Goal: Find specific page/section: Find specific page/section

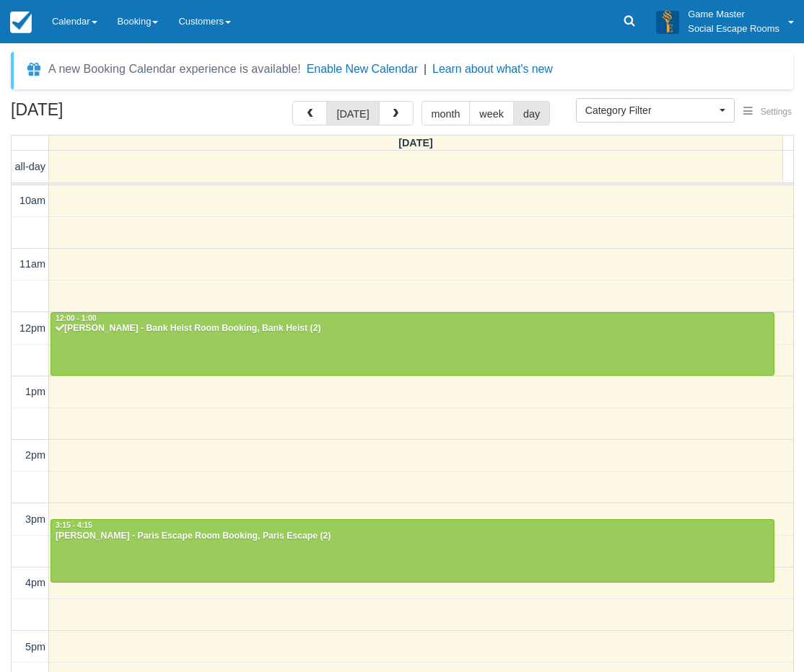
select select
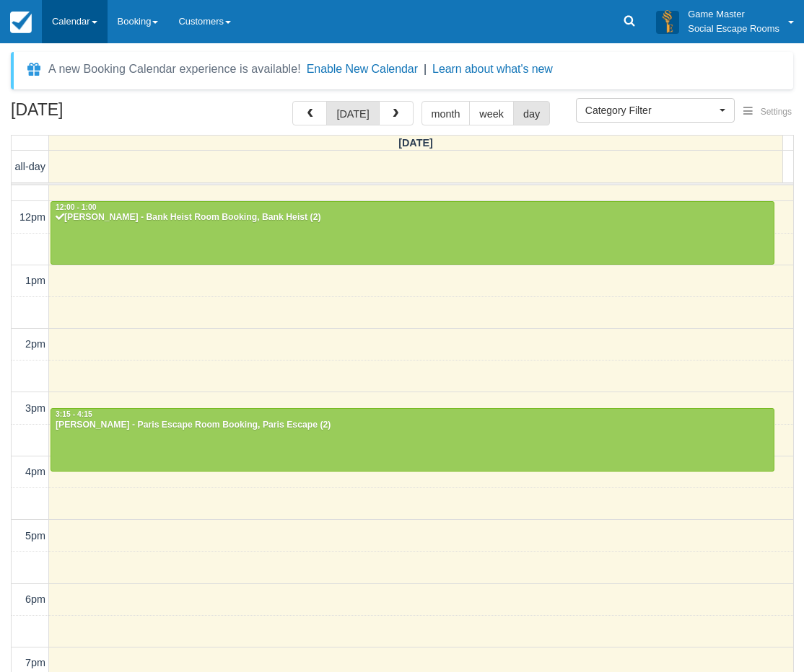
click at [68, 26] on link "Calendar" at bounding box center [75, 21] width 66 height 43
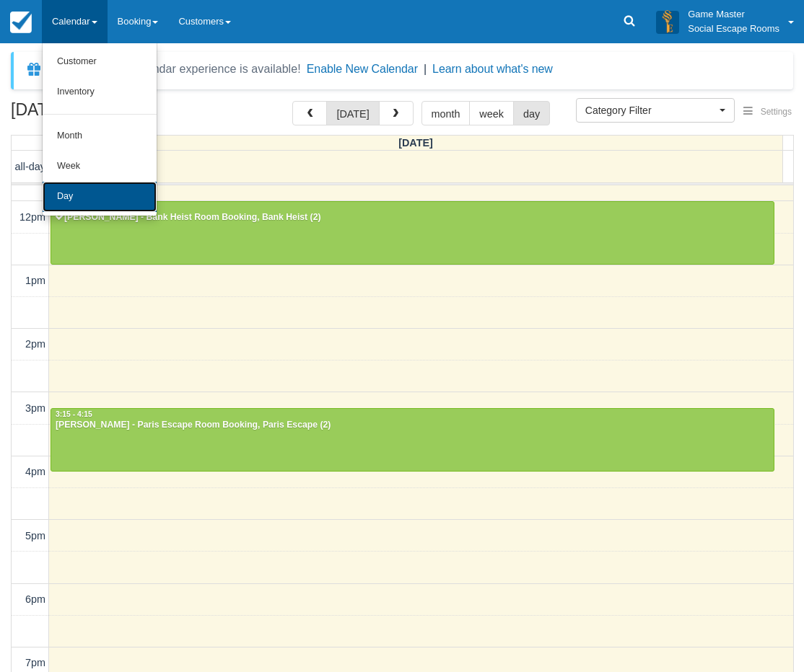
click at [96, 190] on link "Day" at bounding box center [100, 197] width 114 height 30
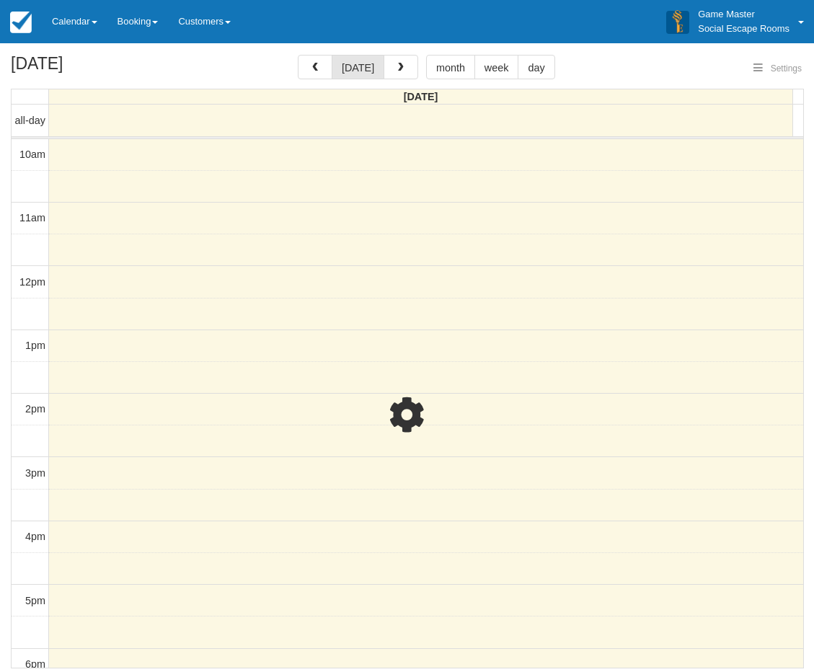
select select
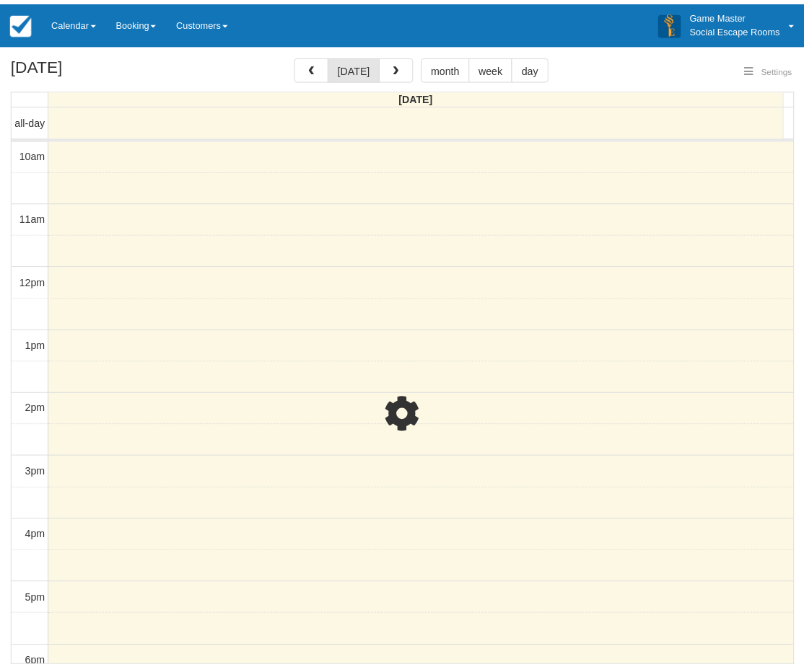
scroll to position [64, 0]
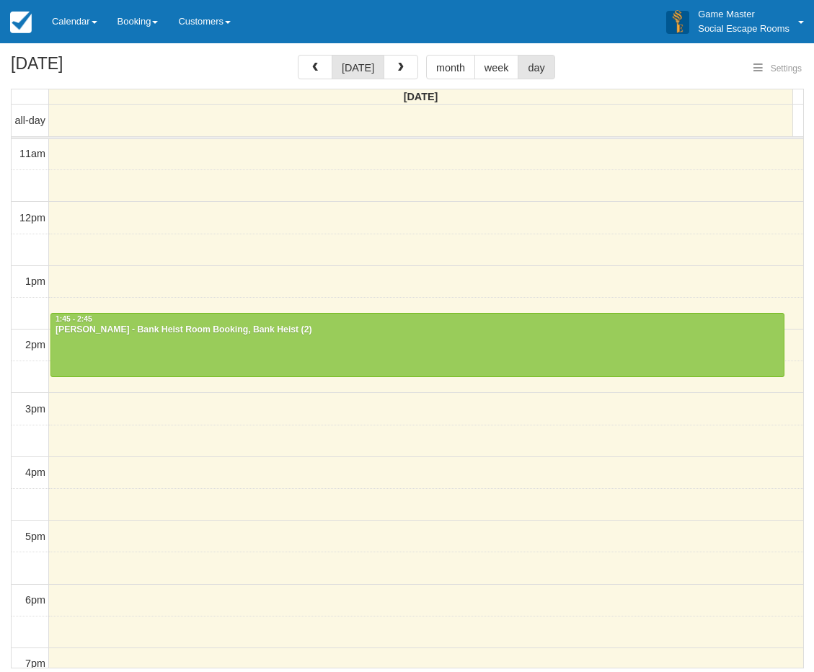
select select
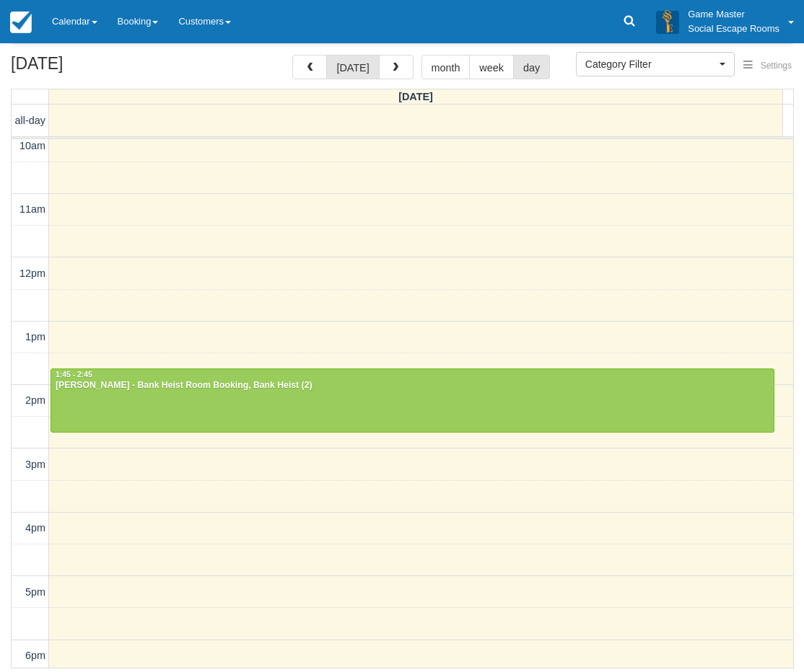
scroll to position [0, 0]
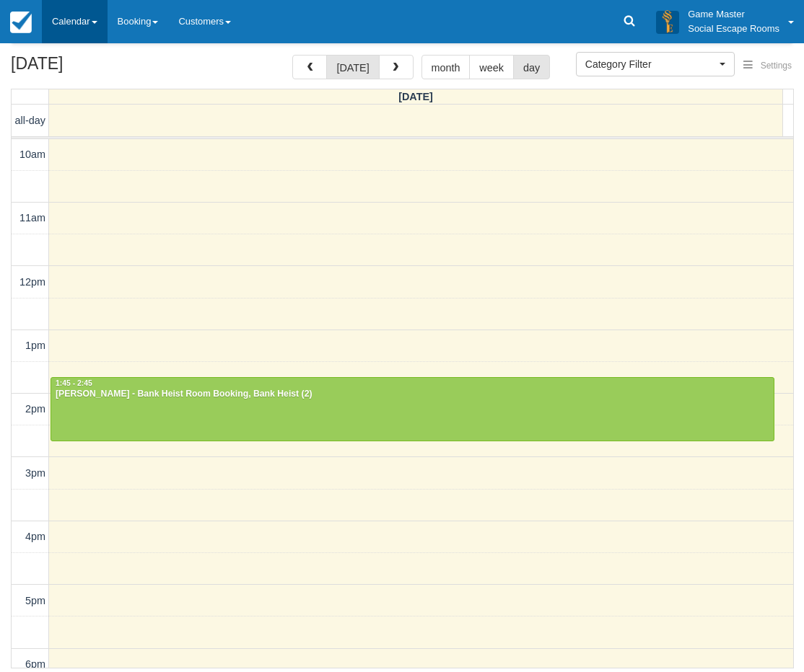
click at [54, 24] on link "Calendar" at bounding box center [75, 21] width 66 height 43
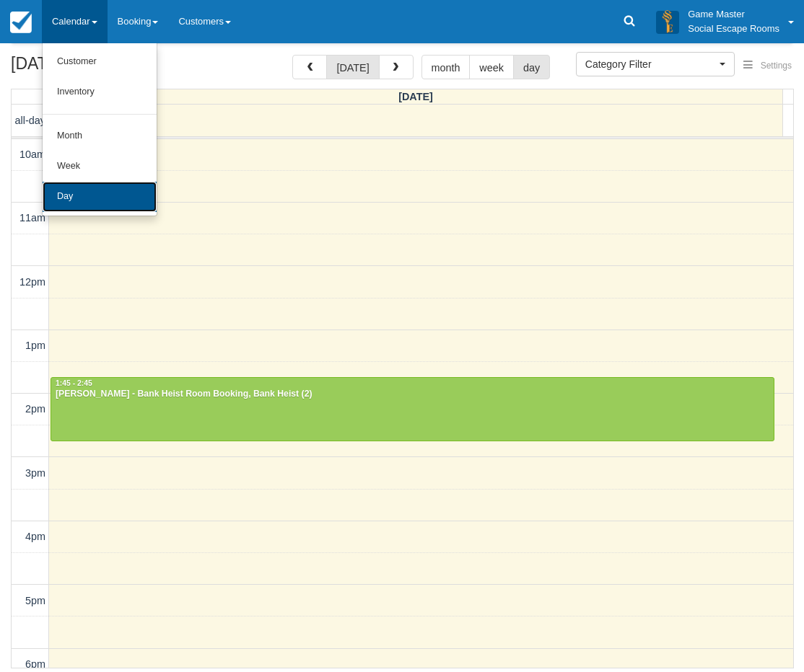
click at [97, 198] on link "Day" at bounding box center [100, 197] width 114 height 30
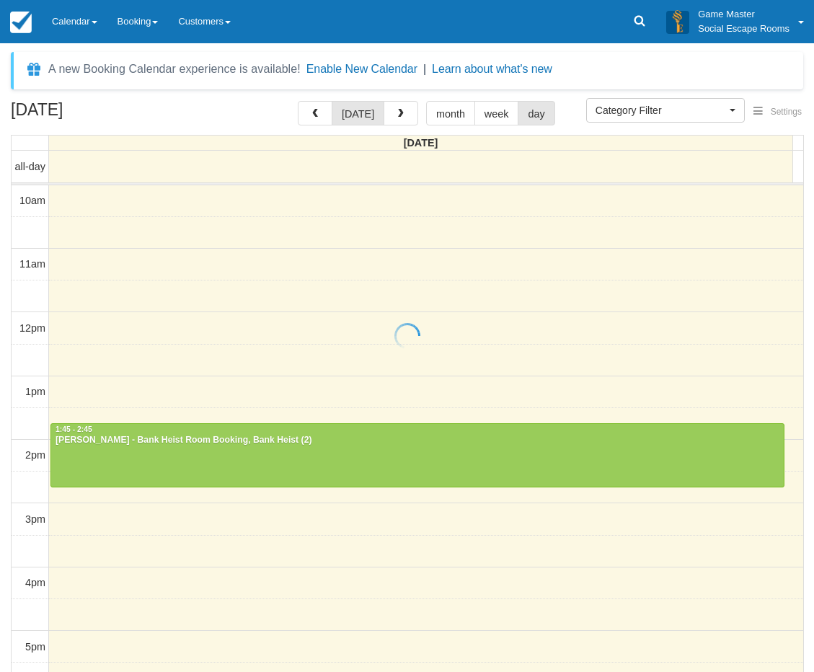
select select
